Goal: Communication & Community: Ask a question

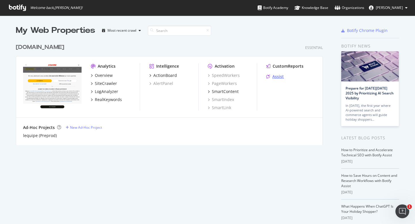
click at [273, 76] on div "Assist" at bounding box center [278, 77] width 12 height 6
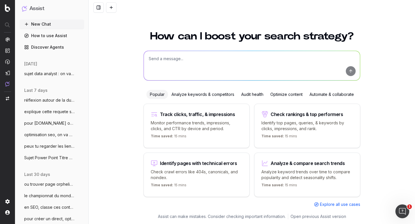
click at [43, 75] on span "sujet data analyst : on va faire un rap" at bounding box center [49, 74] width 51 height 6
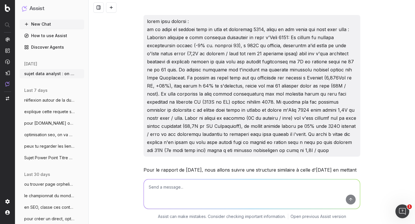
scroll to position [9315, 0]
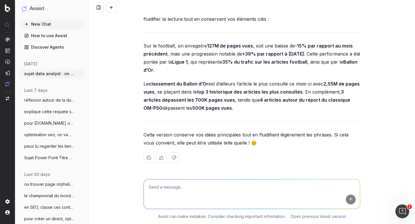
click at [187, 187] on textarea at bounding box center [252, 193] width 216 height 29
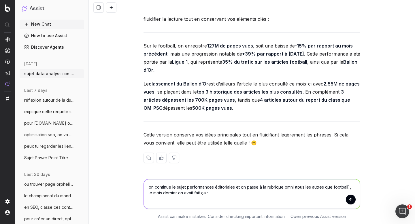
paste textarea "Avec 100M de pages vues, les articles omni enregistrent une baisse de 43% vs l'…"
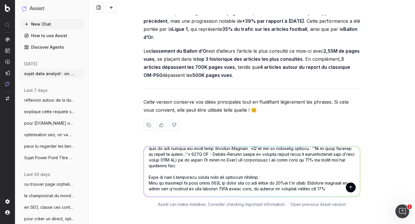
scroll to position [9347, 0]
drag, startPoint x: 337, startPoint y: 188, endPoint x: 337, endPoint y: 193, distance: 5.8
click at [337, 193] on textarea at bounding box center [252, 172] width 216 height 50
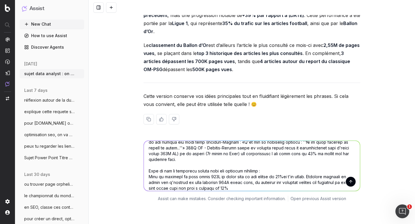
click at [244, 181] on textarea at bounding box center [252, 166] width 216 height 50
click at [274, 182] on textarea at bounding box center [252, 166] width 216 height 50
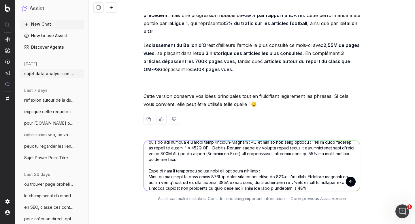
type textarea "lo ipsumdol si ametc adipiscingel seddoeiusmo te in utlab e do magnaali enim (a…"
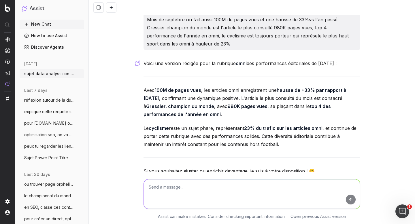
scroll to position [9588, 0]
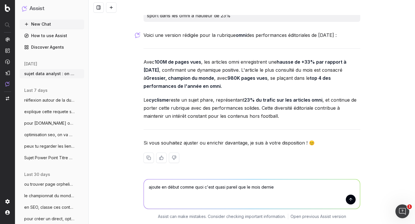
type textarea "ajoute en début comme quoi c'est quasi pareil que le mois dernier"
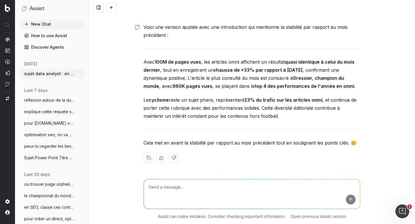
scroll to position [9759, 0]
drag, startPoint x: 140, startPoint y: 61, endPoint x: 284, endPoint y: 115, distance: 153.5
copy div "Avec 100M de pages vues , les articles omni affichent un résultat quasi identiq…"
click at [166, 180] on textarea at bounding box center [252, 193] width 216 height 29
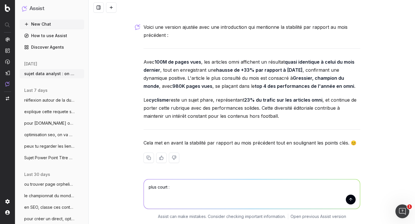
paste textarea "Avec 100M de pages vues, les articles omni affichent un résultat quasi identiqu…"
type textarea "plus court : Avec 100M de pages vues, les articles omni affichent un résultat q…"
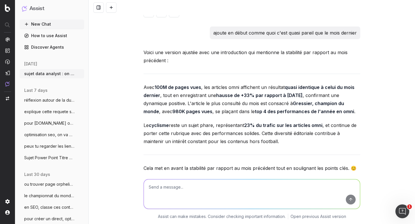
scroll to position [9621, 0]
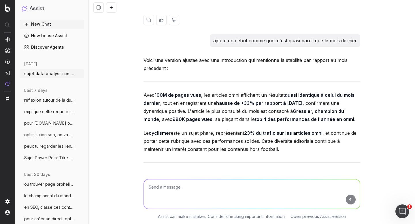
drag, startPoint x: 141, startPoint y: 26, endPoint x: 179, endPoint y: 36, distance: 39.3
copy p "Avec 100M de pages vues , les articles omni enregistrent une hausse de +33% par…"
click at [184, 191] on textarea at bounding box center [252, 193] width 216 height 29
paste textarea "Avec 100M de pages vues, les articles omni enregistrent une hausse de +33% par …"
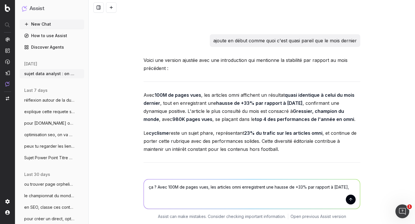
click at [207, 187] on textarea "ça ? Avec 100M de pages vues, les articles omni enregistrent une hausse de +33%…" at bounding box center [252, 193] width 216 height 29
type textarea "ça ? Avec 100M de pages vues, tout comme le mois dernier, les articles omni enr…"
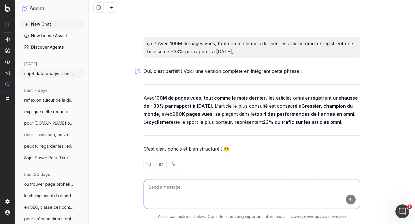
scroll to position [9905, 0]
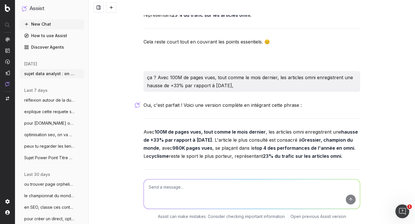
click at [187, 189] on textarea at bounding box center [252, 193] width 216 height 29
paste textarea "Le cyclisme reste un sujet phare"
type textarea "synonyme comme reste le plus porteur ou quelque chose comme ça : Le cyclisme re…"
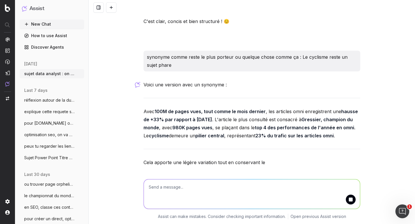
scroll to position [10207, 0]
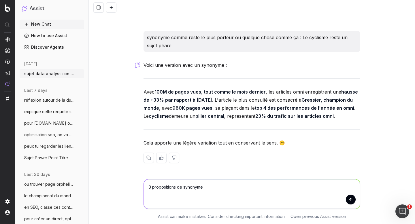
paste textarea "Le cyclisme reste un sujet phare"
type textarea "3 propositions de synonyme Le cyclisme reste un sujet phare"
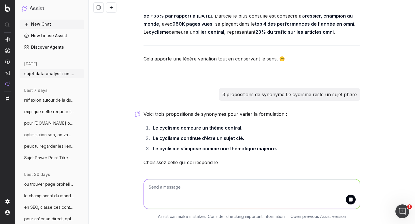
scroll to position [10310, 0]
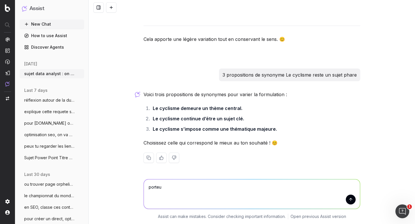
type textarea "porteur"
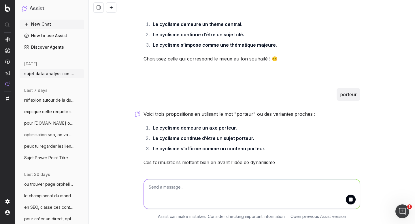
scroll to position [10414, 0]
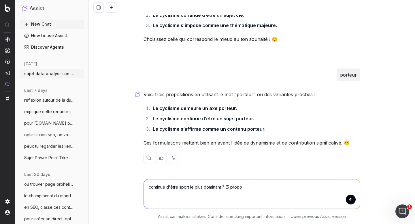
type textarea "continue d'être sport le plus dominant ? (5 propos"
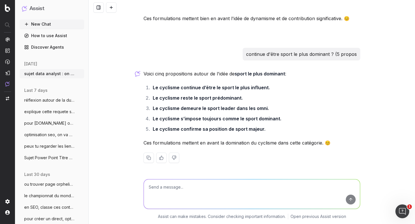
scroll to position [10538, 0]
